Goal: Transaction & Acquisition: Obtain resource

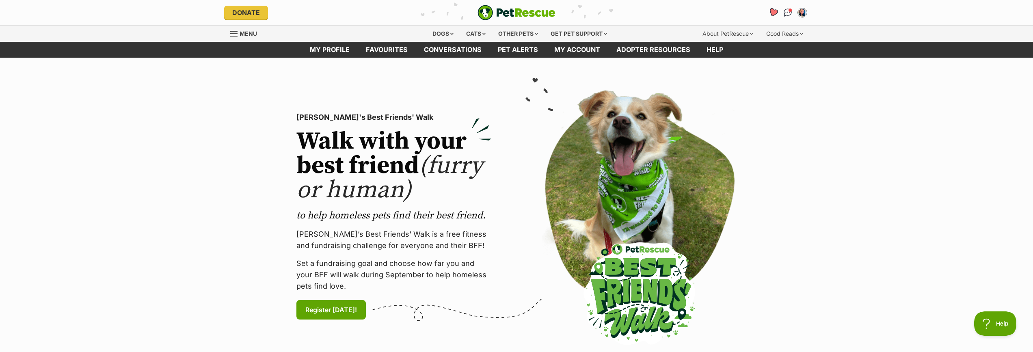
click at [775, 14] on icon "Favourites" at bounding box center [773, 12] width 11 height 11
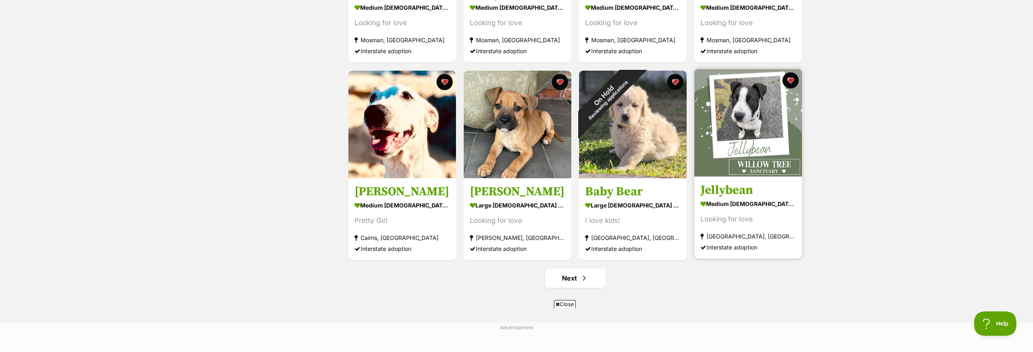
scroll to position [894, 0]
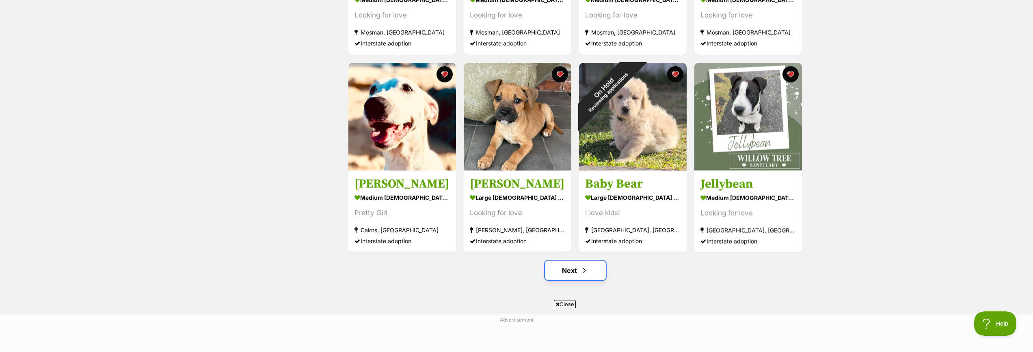
click at [591, 266] on link "Next" at bounding box center [575, 270] width 61 height 19
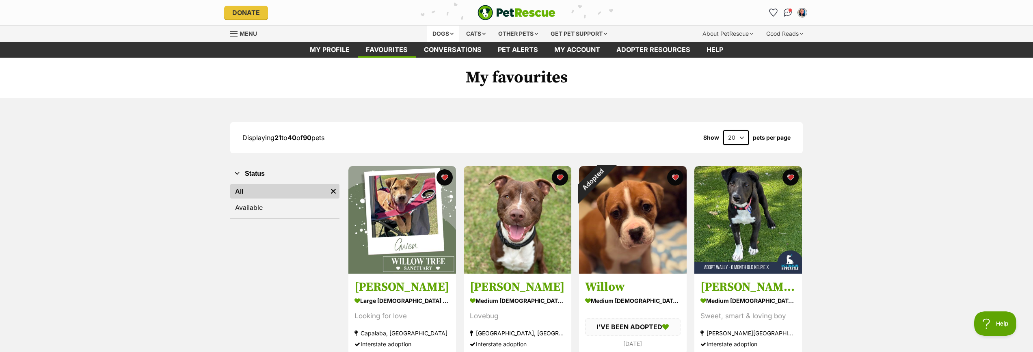
click at [441, 34] on div "Dogs" at bounding box center [443, 34] width 32 height 16
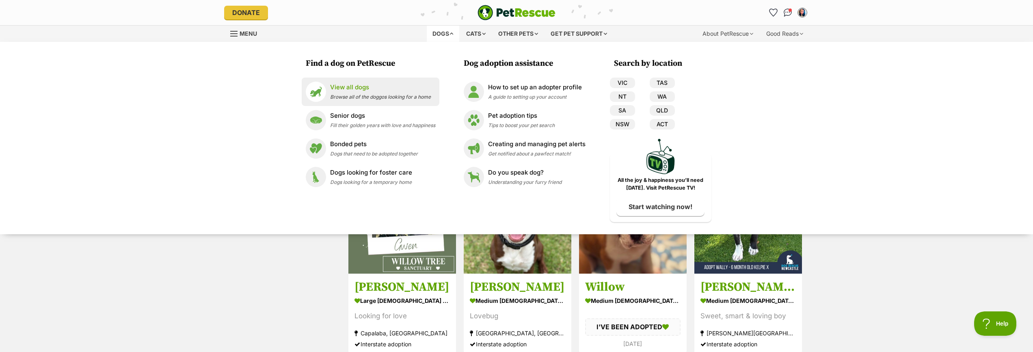
click at [359, 87] on p "View all dogs" at bounding box center [380, 87] width 101 height 9
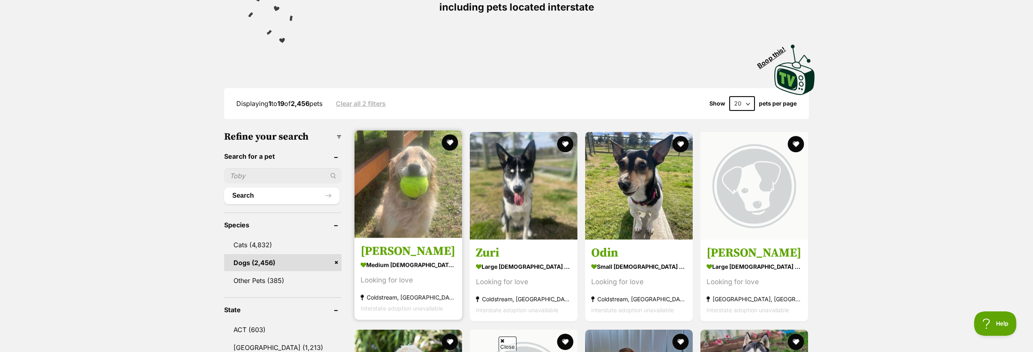
scroll to position [155, 0]
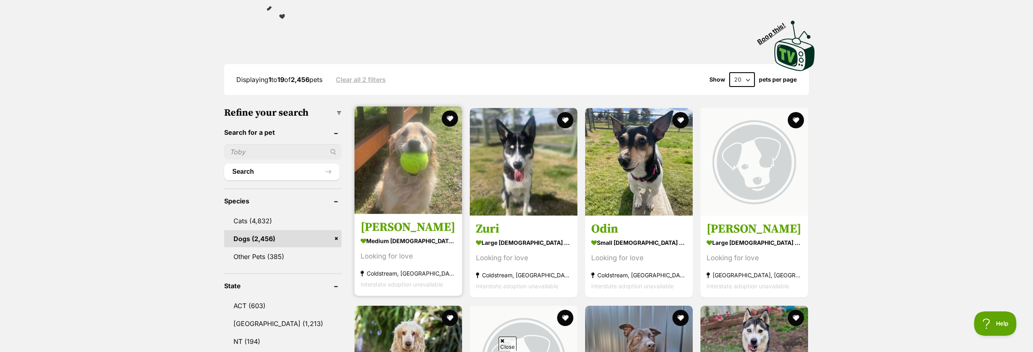
click at [435, 160] on img at bounding box center [409, 160] width 108 height 108
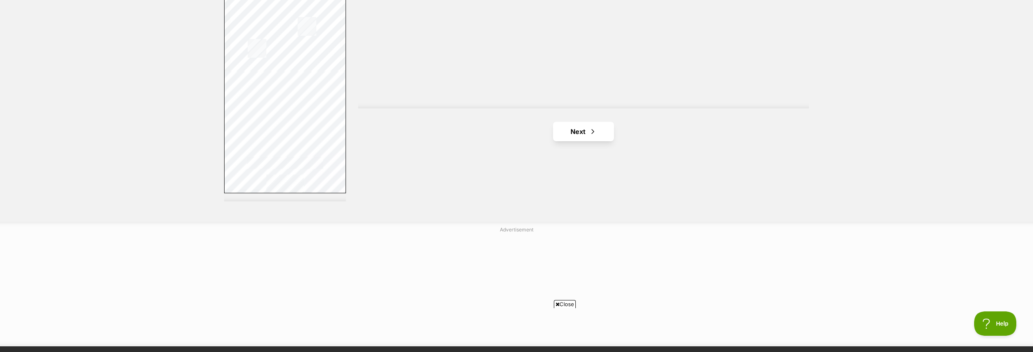
scroll to position [1496, 0]
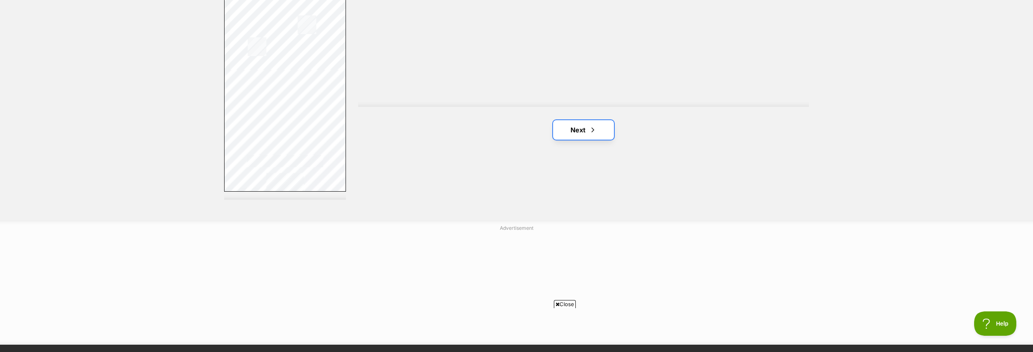
click at [596, 130] on span "Next page" at bounding box center [593, 130] width 8 height 10
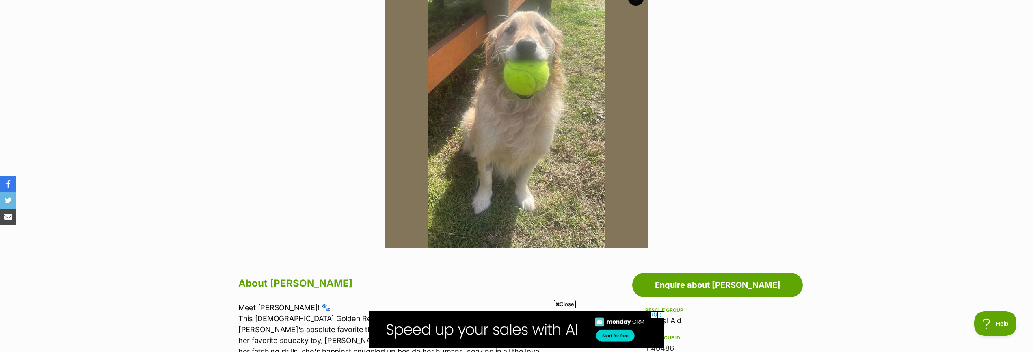
scroll to position [181, 0]
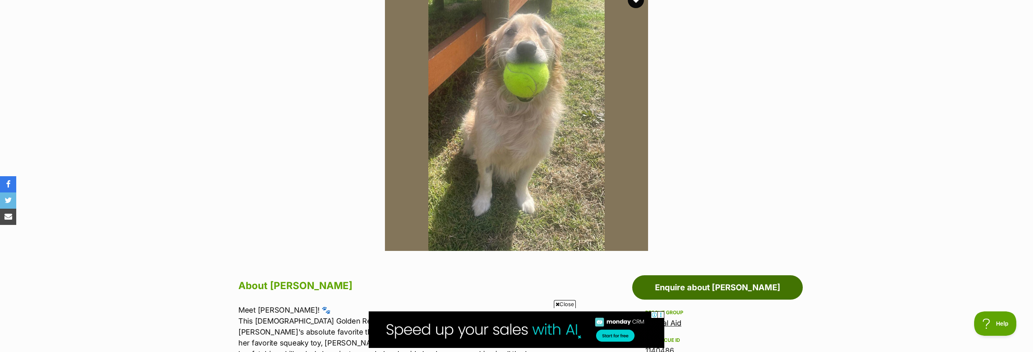
click at [684, 286] on link "Enquire about [PERSON_NAME]" at bounding box center [717, 287] width 171 height 24
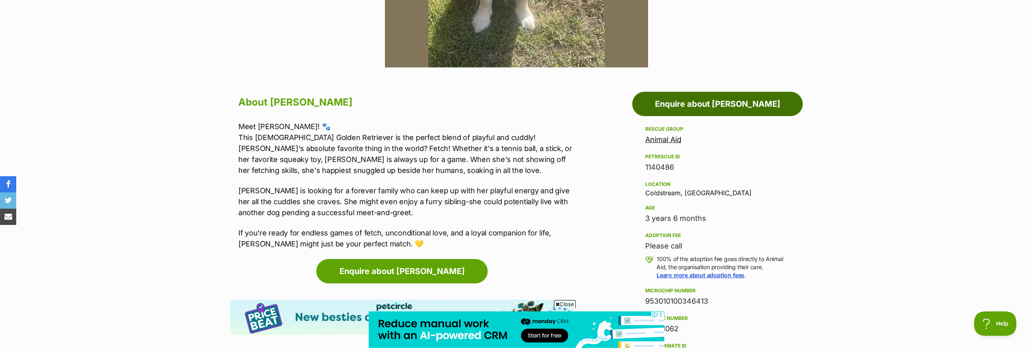
scroll to position [368, 0]
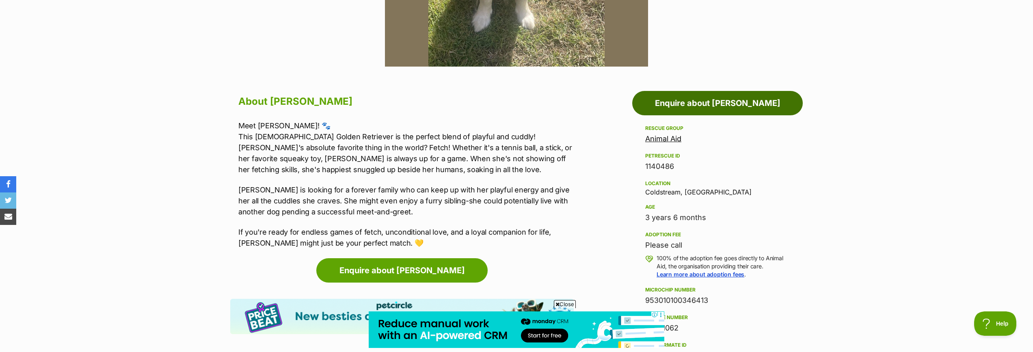
click at [695, 104] on link "Enquire about [PERSON_NAME]" at bounding box center [717, 103] width 171 height 24
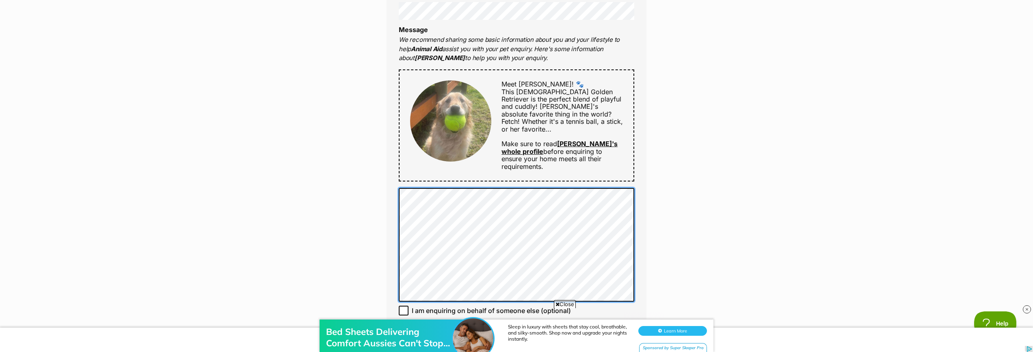
click at [531, 295] on div "Full name SY Ho Email We require this to be able to send you communications reg…" at bounding box center [517, 116] width 260 height 526
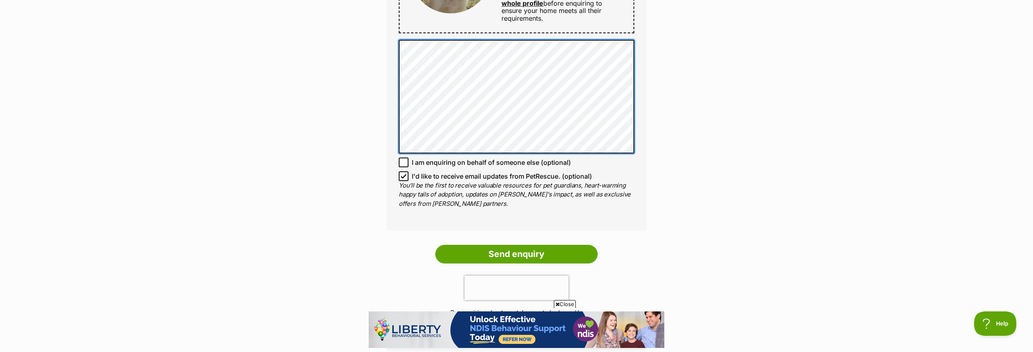
scroll to position [545, 0]
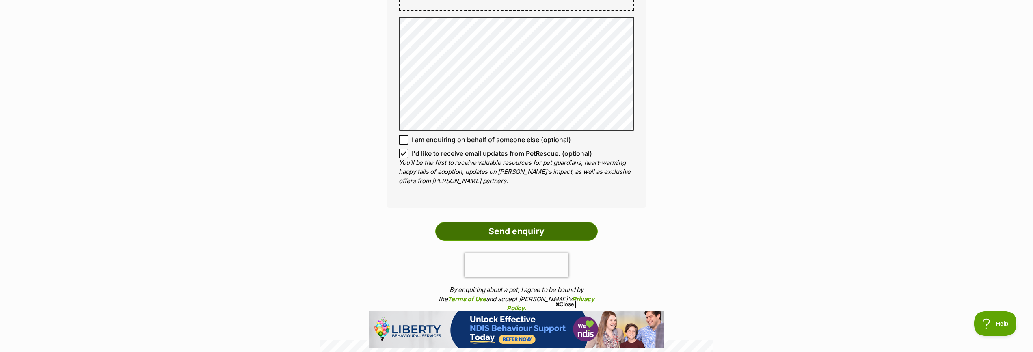
click at [499, 222] on input "Send enquiry" at bounding box center [516, 231] width 162 height 19
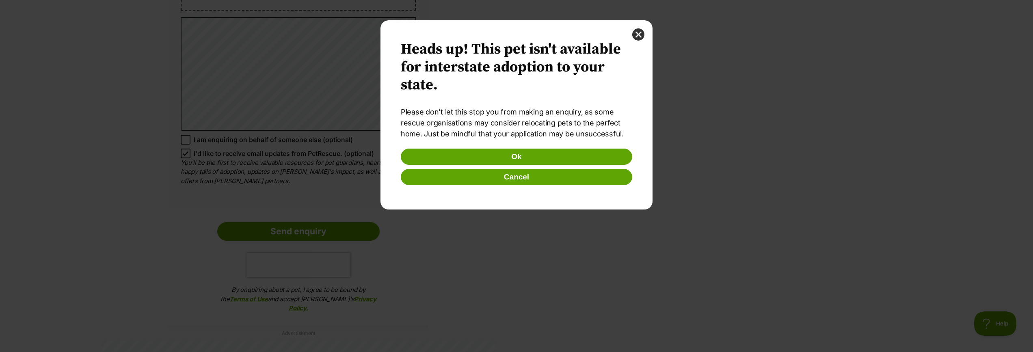
scroll to position [0, 0]
click at [544, 160] on button "Ok" at bounding box center [517, 157] width 232 height 16
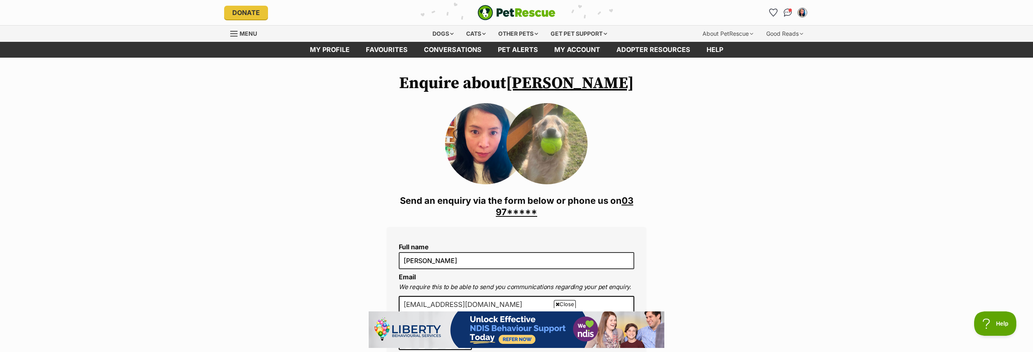
scroll to position [545, 0]
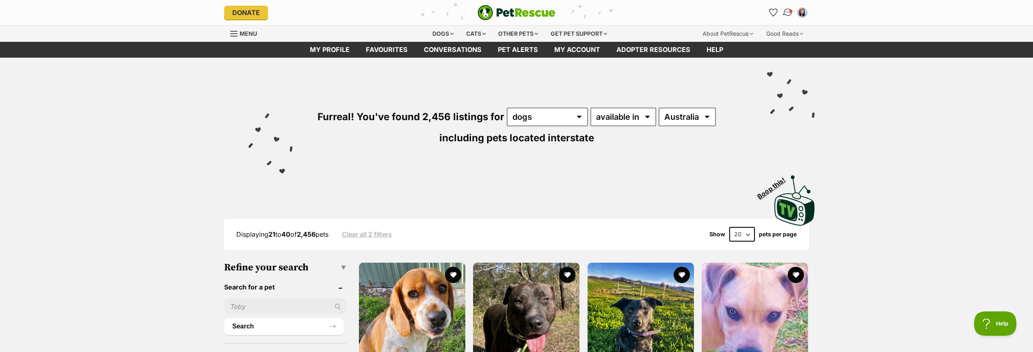
click at [788, 13] on img "Conversations" at bounding box center [788, 12] width 11 height 11
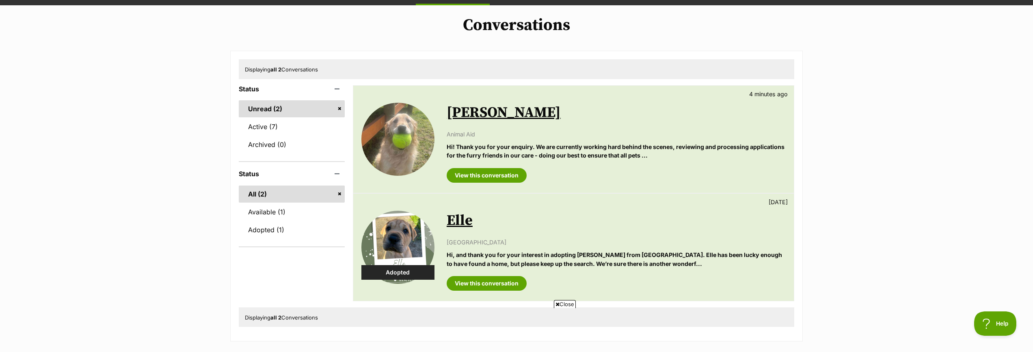
click at [298, 104] on link "Unread (2)" at bounding box center [292, 108] width 106 height 17
click at [251, 194] on link "All (2)" at bounding box center [292, 194] width 106 height 17
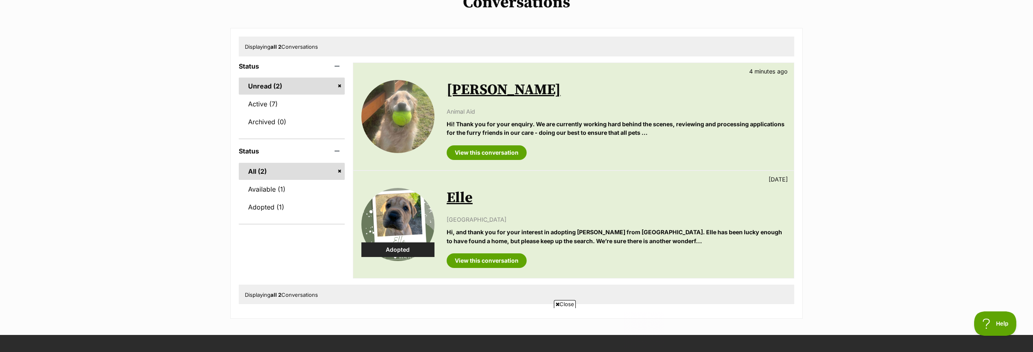
click at [546, 178] on div "Adopted Elle [DATE] [GEOGRAPHIC_DATA] Hi, and thank you for your interest in ad…" at bounding box center [573, 224] width 441 height 107
click at [139, 186] on div "Conversations Displaying all 2 Conversations Status Unread (2) Active (7) Archi…" at bounding box center [516, 156] width 1033 height 326
click at [273, 124] on link "Archived (0)" at bounding box center [292, 121] width 106 height 17
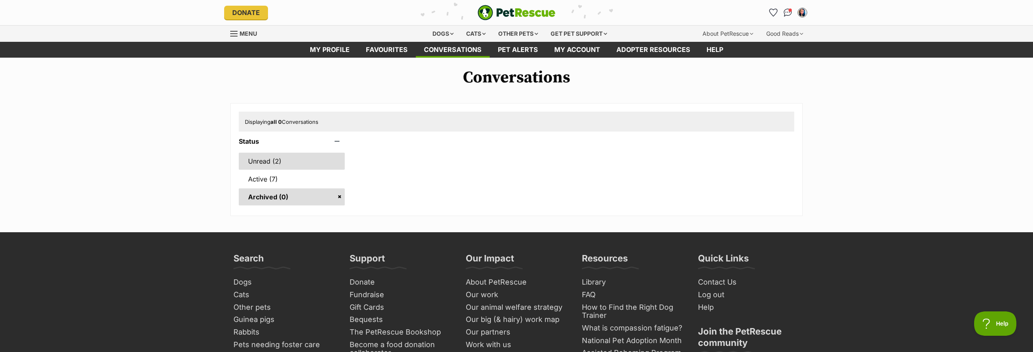
click at [259, 161] on link "Unread (2)" at bounding box center [292, 161] width 106 height 17
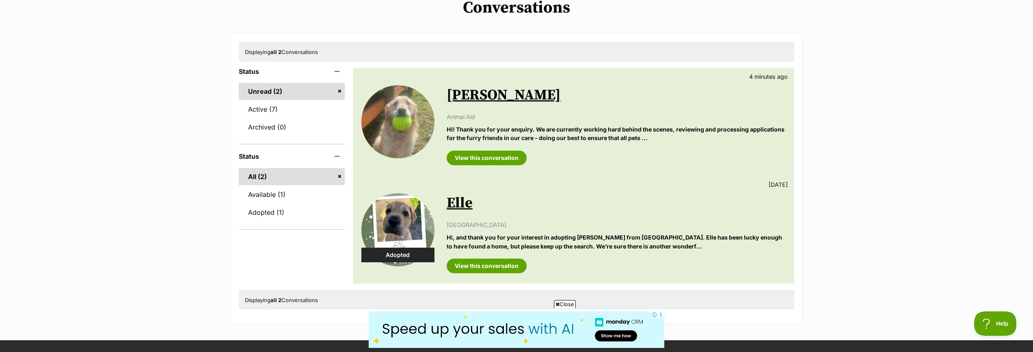
scroll to position [70, 0]
click at [607, 139] on p "Hi! Thank you for your enquiry. We are currently working hard behind the scenes…" at bounding box center [616, 133] width 339 height 17
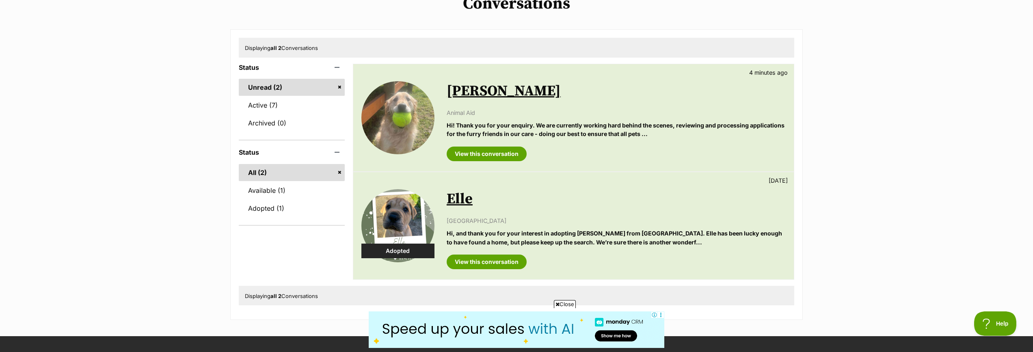
scroll to position [75, 0]
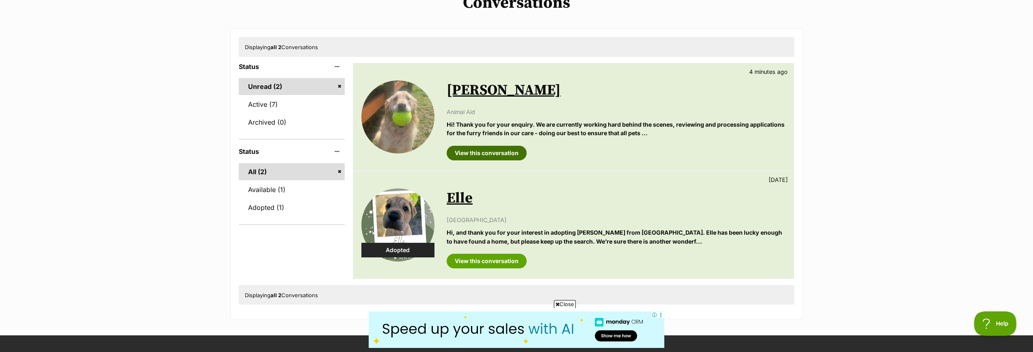
click at [496, 154] on link "View this conversation" at bounding box center [487, 153] width 80 height 15
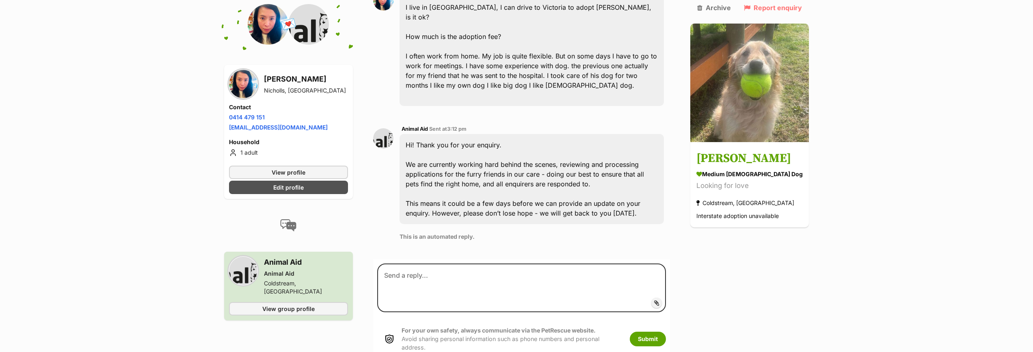
scroll to position [182, 0]
